Goal: Task Accomplishment & Management: Use online tool/utility

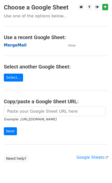
click at [8, 46] on strong "MergeMail" at bounding box center [15, 45] width 23 height 5
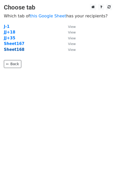
click at [15, 51] on strong "Sheet168" at bounding box center [14, 49] width 20 height 5
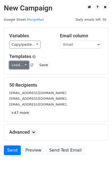
click at [20, 64] on link "Load..." at bounding box center [19, 65] width 20 height 8
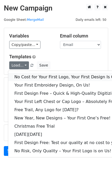
click at [26, 75] on link "No Cost for Your First Logo, Your First Design Is On Us!" at bounding box center [69, 77] width 123 height 8
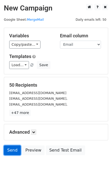
click at [11, 151] on link "Send" at bounding box center [12, 151] width 17 height 10
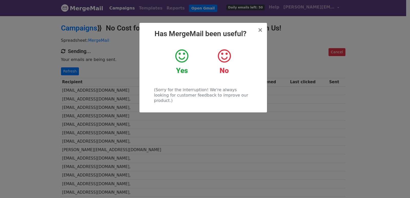
click at [63, 79] on div "× Has MergeMail been useful? Yes No (Sorry for the interruption! We're always l…" at bounding box center [205, 106] width 410 height 183
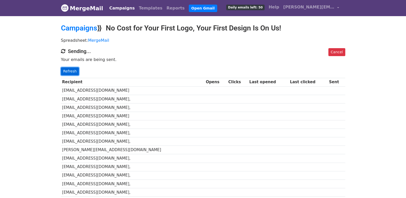
click at [68, 71] on link "Refresh" at bounding box center [70, 71] width 18 height 8
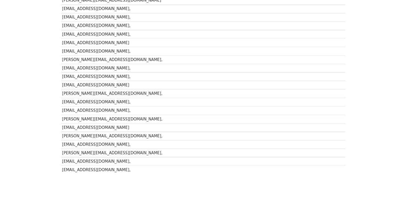
scroll to position [342, 0]
